Goal: Transaction & Acquisition: Obtain resource

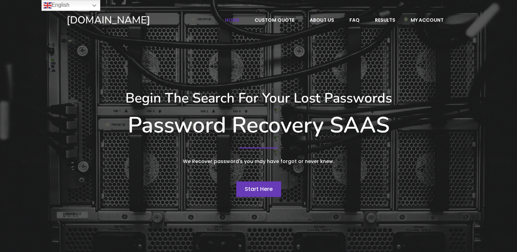
click at [252, 190] on span "Start Here" at bounding box center [259, 189] width 28 height 8
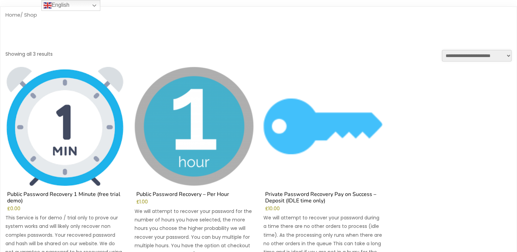
scroll to position [102, 0]
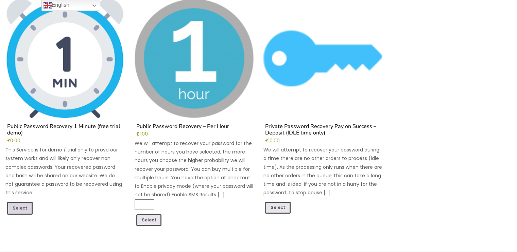
click at [25, 205] on link "Select" at bounding box center [19, 208] width 25 height 13
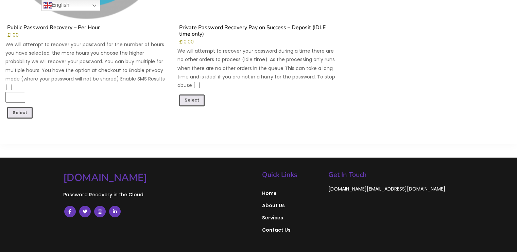
scroll to position [612, 0]
